Goal: Check status: Check status

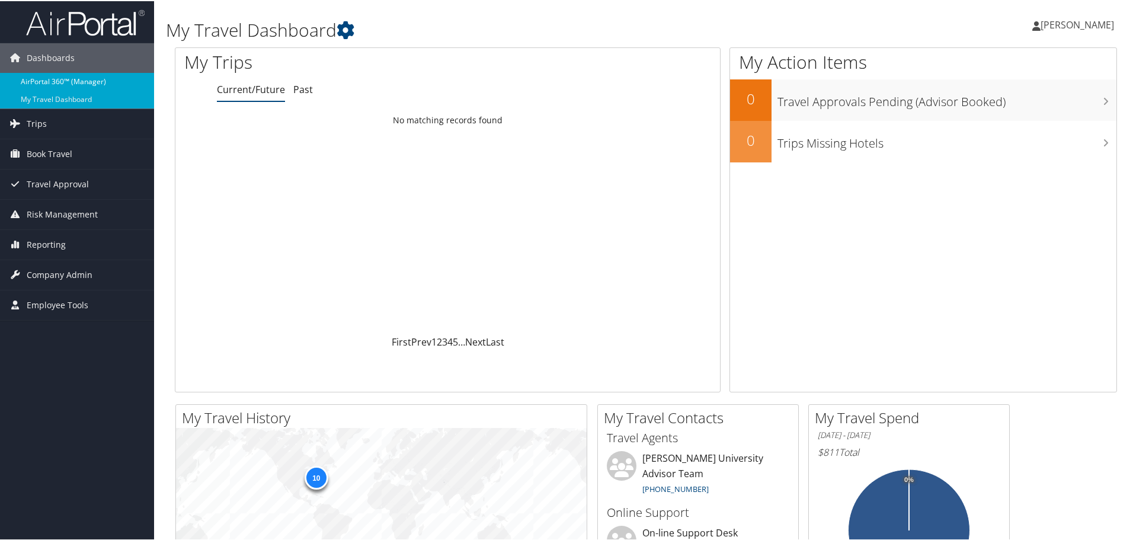
click at [97, 78] on link "AirPortal 360™ (Manager)" at bounding box center [77, 81] width 154 height 18
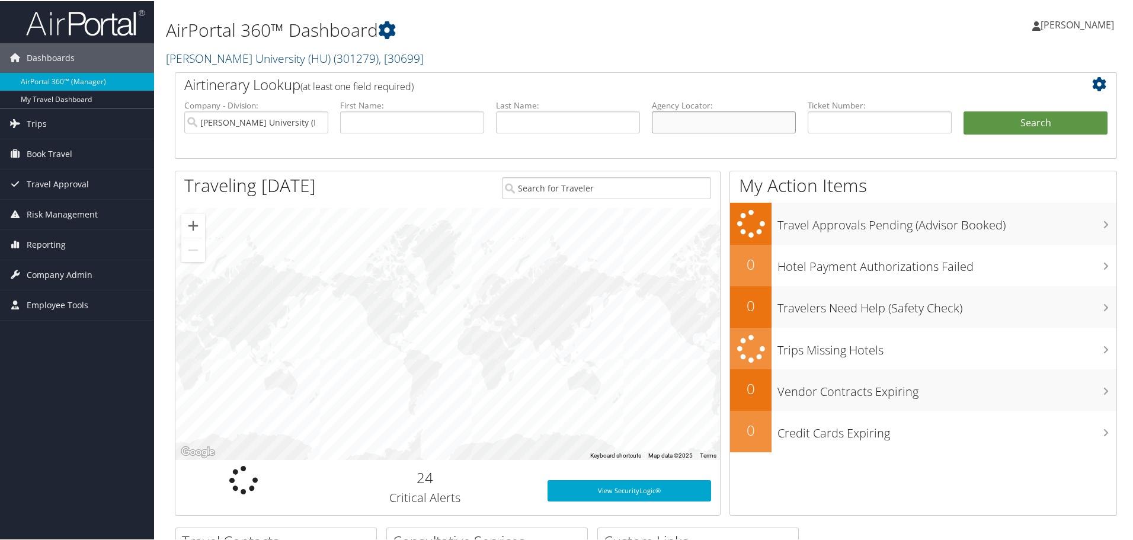
click at [694, 113] on input "text" at bounding box center [724, 121] width 144 height 22
paste input "C4H4MV"
type input "C4H4MV"
click at [987, 126] on button "Search" at bounding box center [1036, 122] width 144 height 24
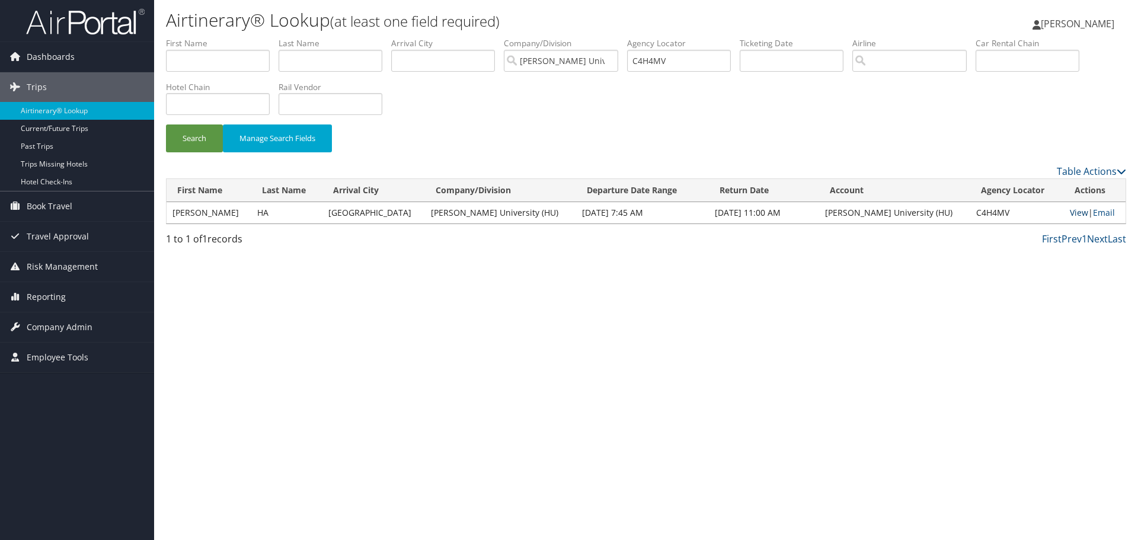
click at [1071, 213] on link "View" at bounding box center [1079, 212] width 18 height 11
click at [660, 60] on input "C4H4MV" at bounding box center [679, 61] width 104 height 22
paste input "083C8"
type input "C083C8"
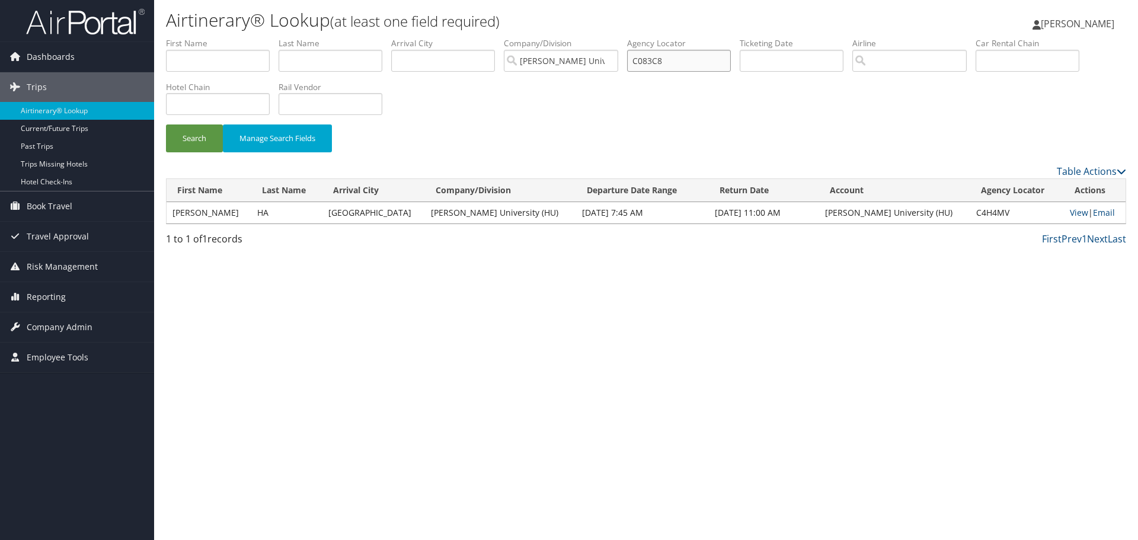
click at [166, 124] on button "Search" at bounding box center [194, 138] width 57 height 28
click at [1070, 213] on link "View" at bounding box center [1079, 212] width 18 height 11
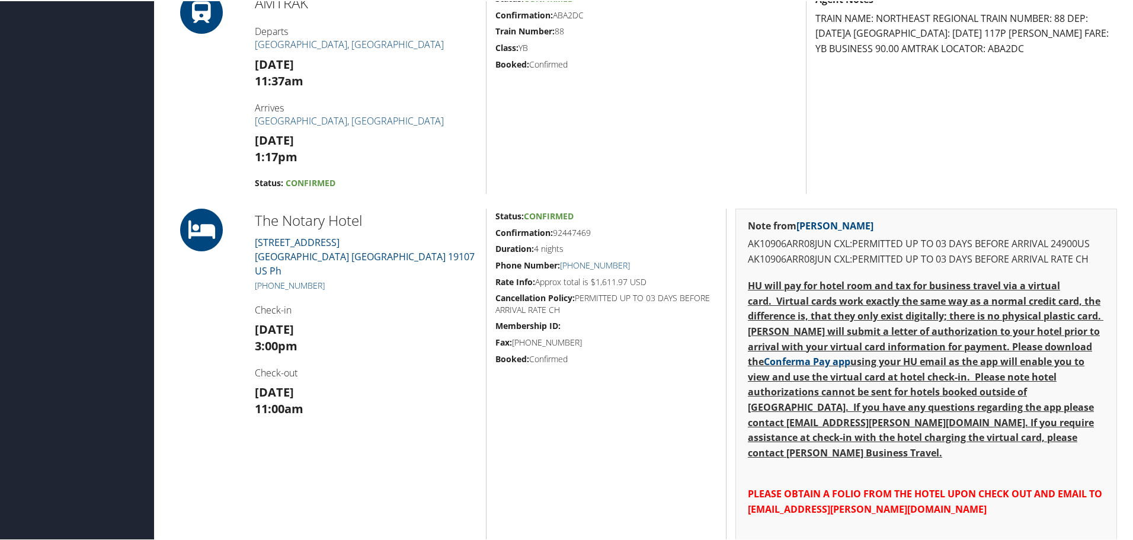
scroll to position [474, 0]
